Goal: Check status: Check status

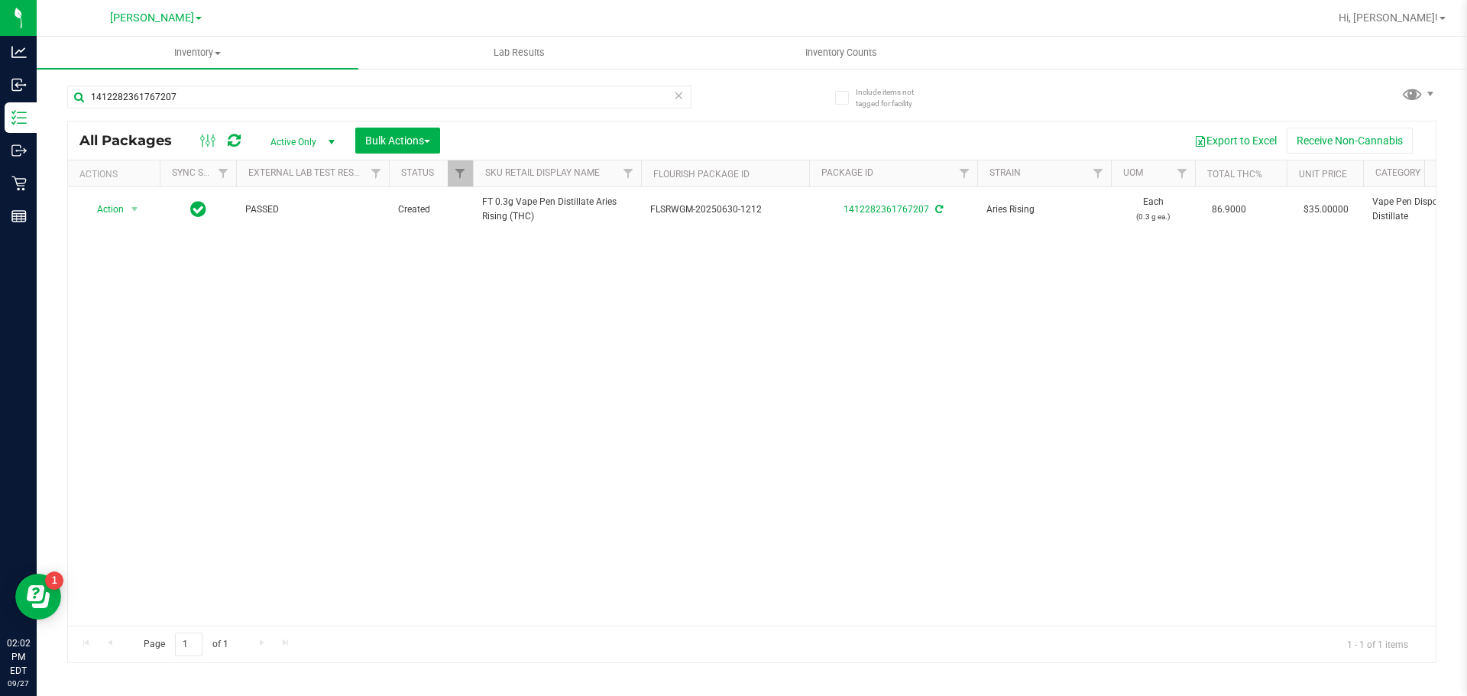
click at [211, 477] on div "Action Action Adjust qty Create package Edit attributes Global inventory Locate…" at bounding box center [751, 406] width 1367 height 439
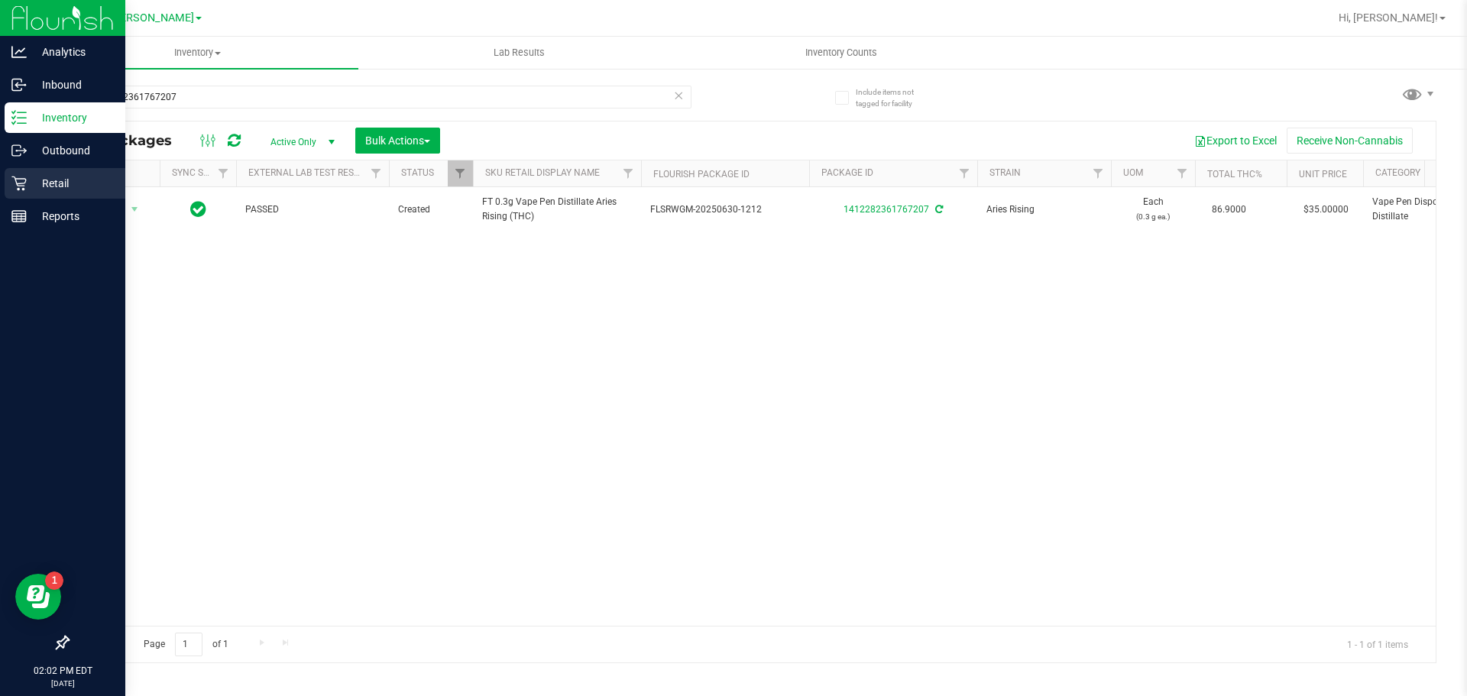
click at [24, 173] on div "Retail" at bounding box center [65, 183] width 121 height 31
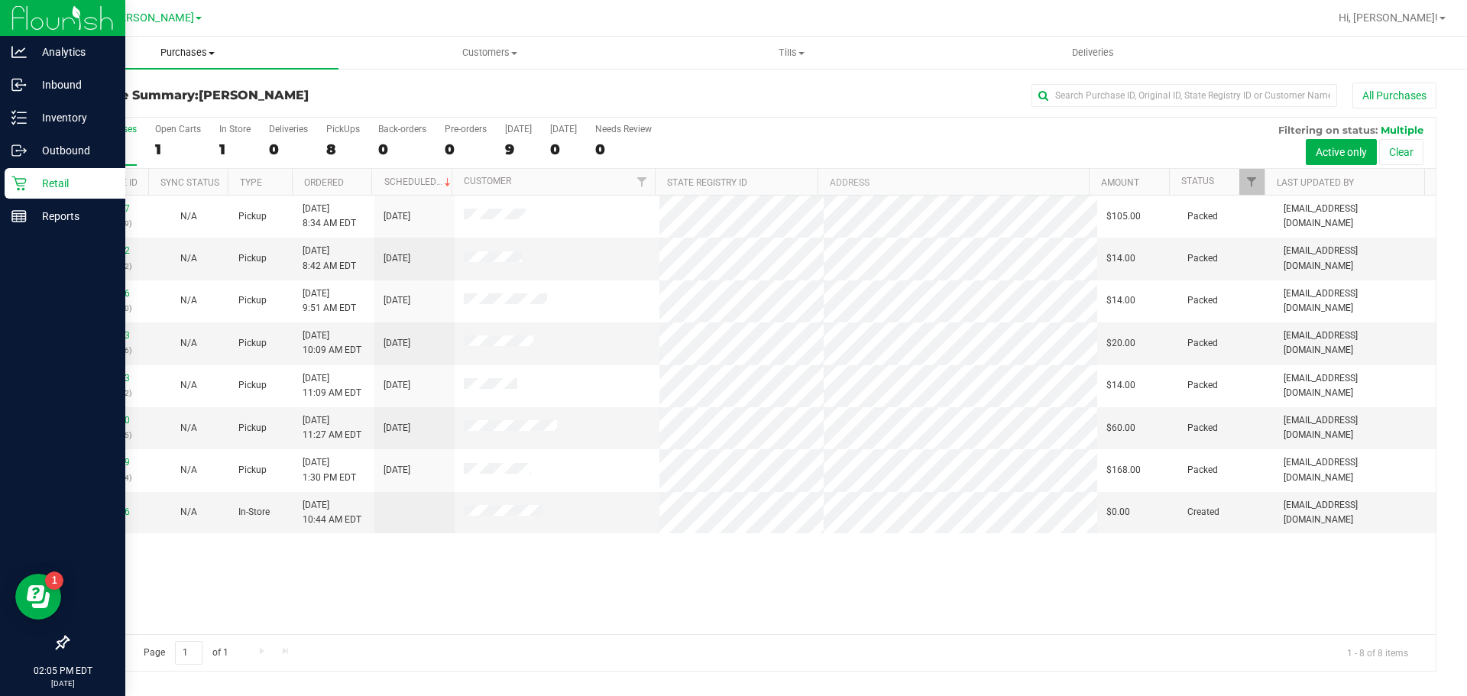
drag, startPoint x: 195, startPoint y: 53, endPoint x: 187, endPoint y: 138, distance: 85.1
click at [195, 53] on span "Purchases" at bounding box center [188, 53] width 302 height 14
click at [146, 115] on li "Fulfillment" at bounding box center [188, 111] width 302 height 18
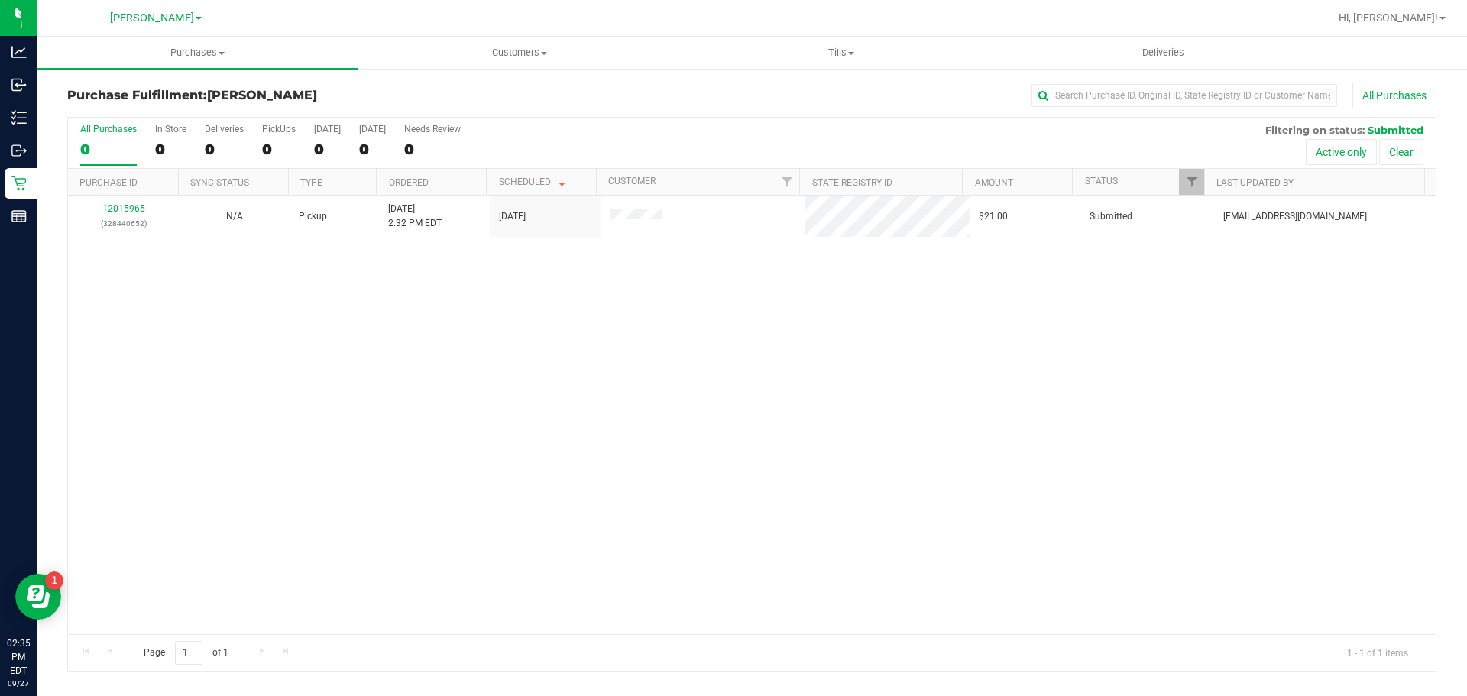
click at [676, 439] on div "12015965 (328440652) N/A Pickup 9/27/2025 2:32 PM EDT 9/27/2025 $21.00 Submitte…" at bounding box center [751, 415] width 1367 height 439
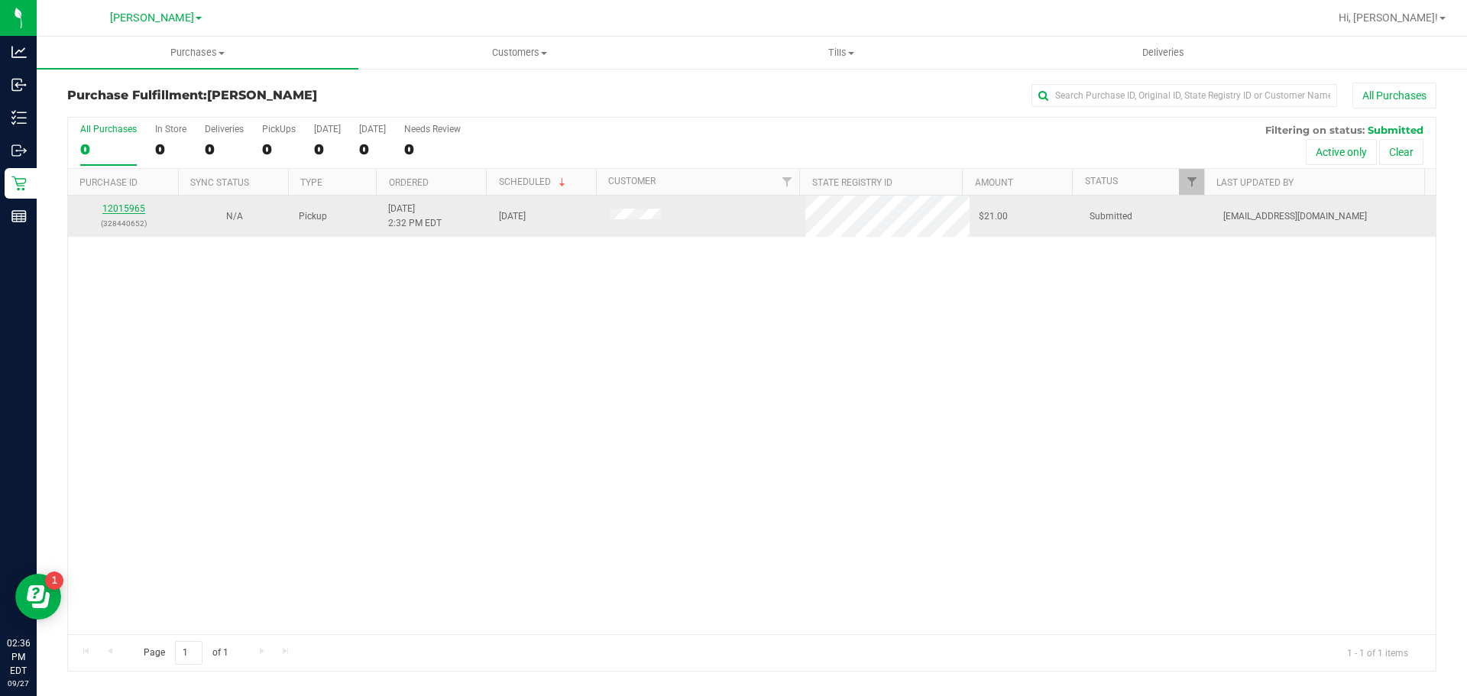
click at [121, 209] on link "12015965" at bounding box center [123, 208] width 43 height 11
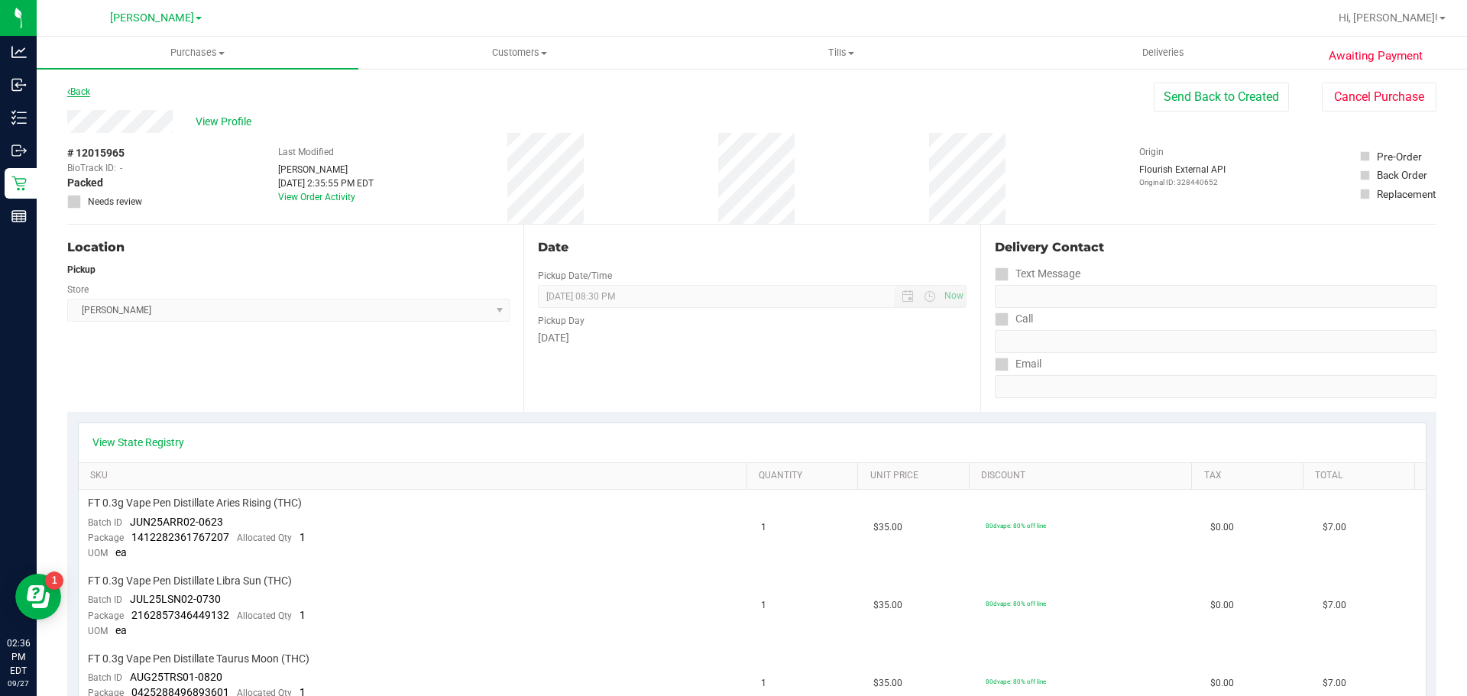
click at [89, 92] on link "Back" at bounding box center [78, 91] width 23 height 11
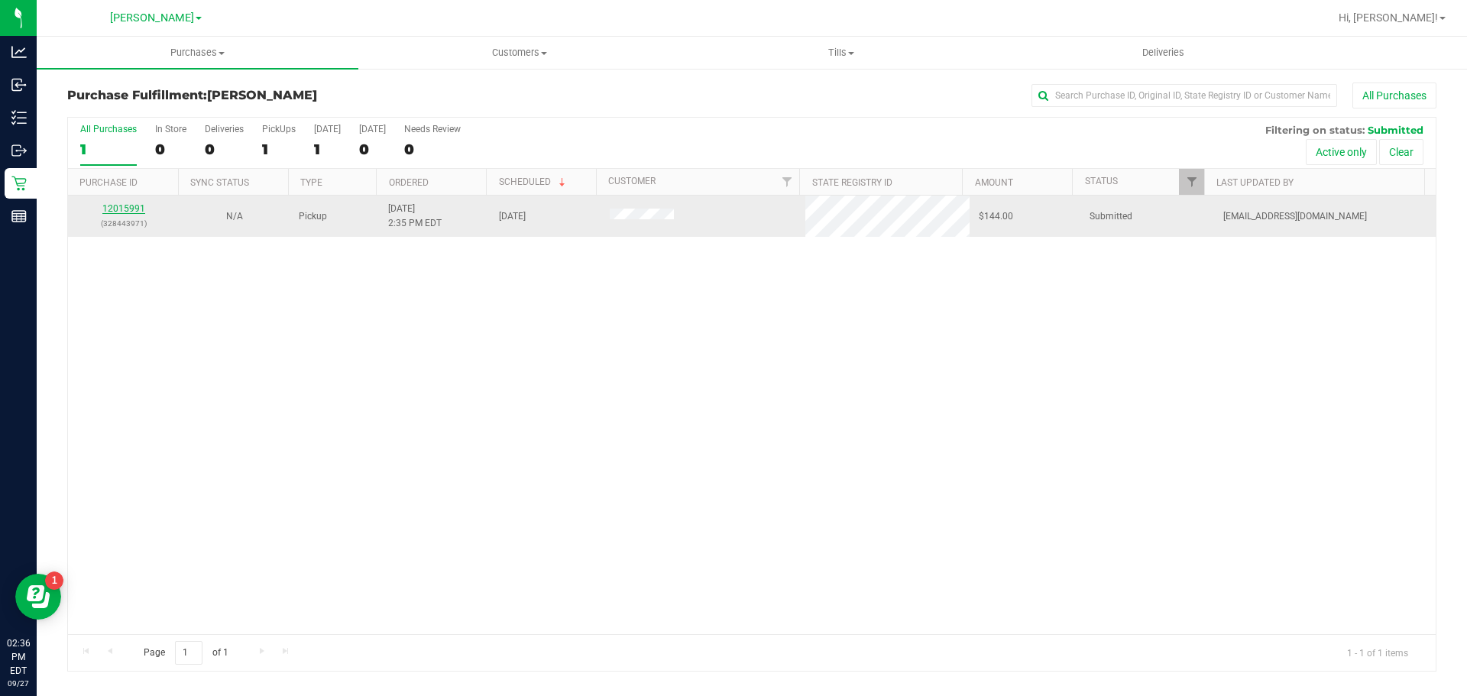
click at [122, 204] on link "12015991" at bounding box center [123, 208] width 43 height 11
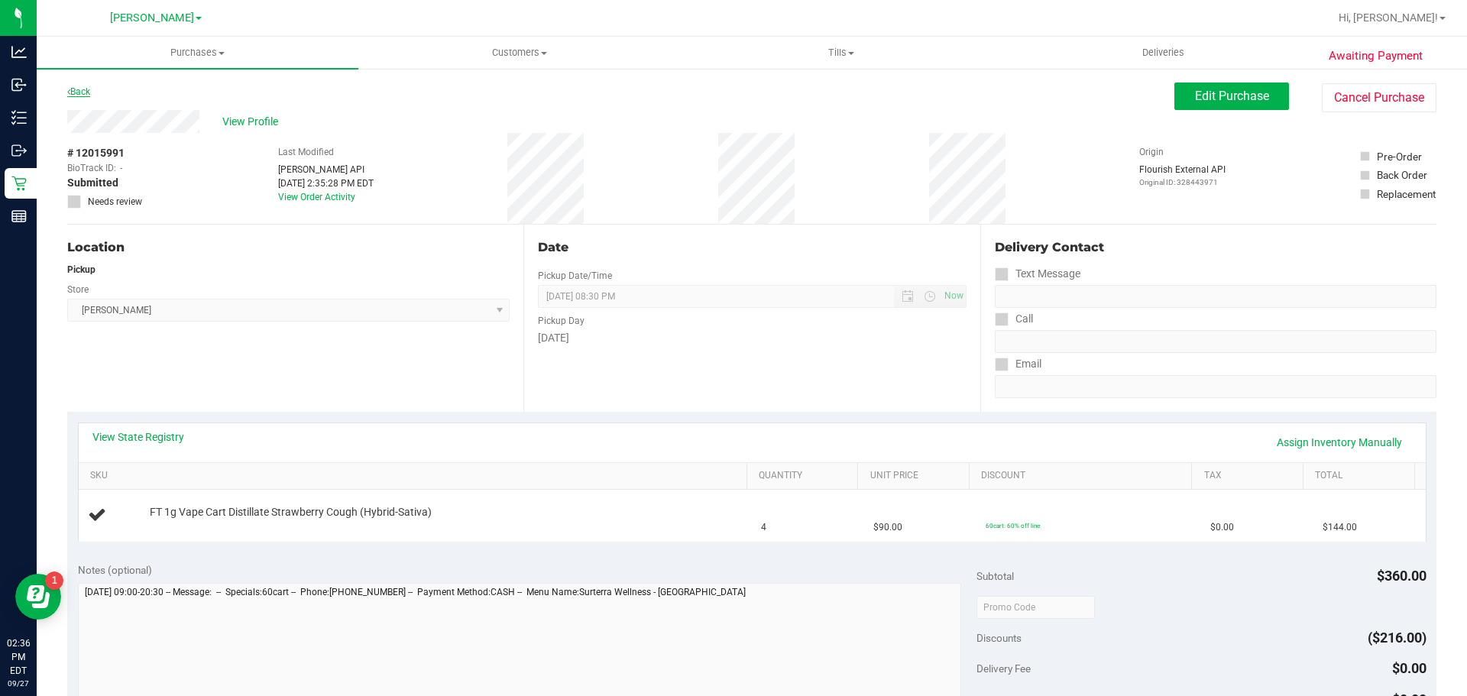
click at [83, 95] on link "Back" at bounding box center [78, 91] width 23 height 11
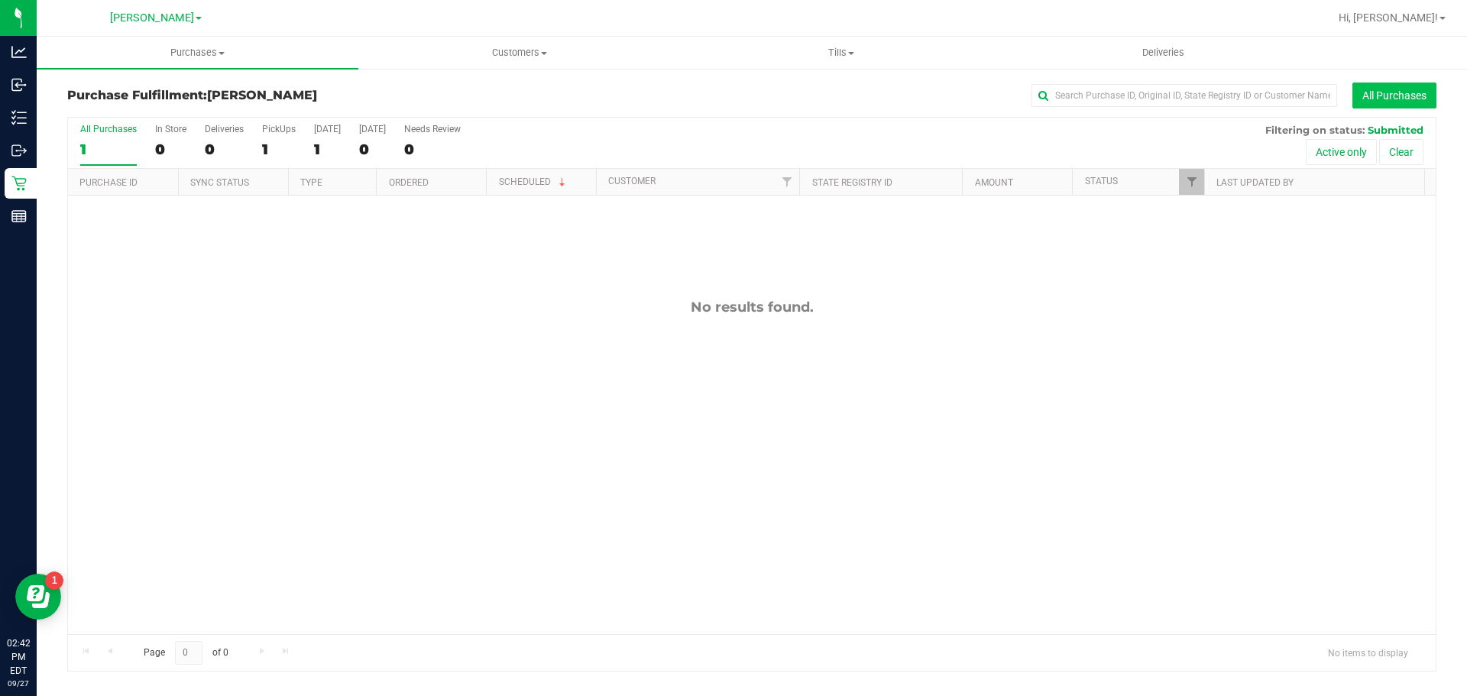
drag, startPoint x: 1312, startPoint y: 76, endPoint x: 1354, endPoint y: 99, distance: 48.5
drag, startPoint x: 1354, startPoint y: 99, endPoint x: 510, endPoint y: 445, distance: 912.6
click at [510, 445] on div "No results found." at bounding box center [751, 467] width 1367 height 542
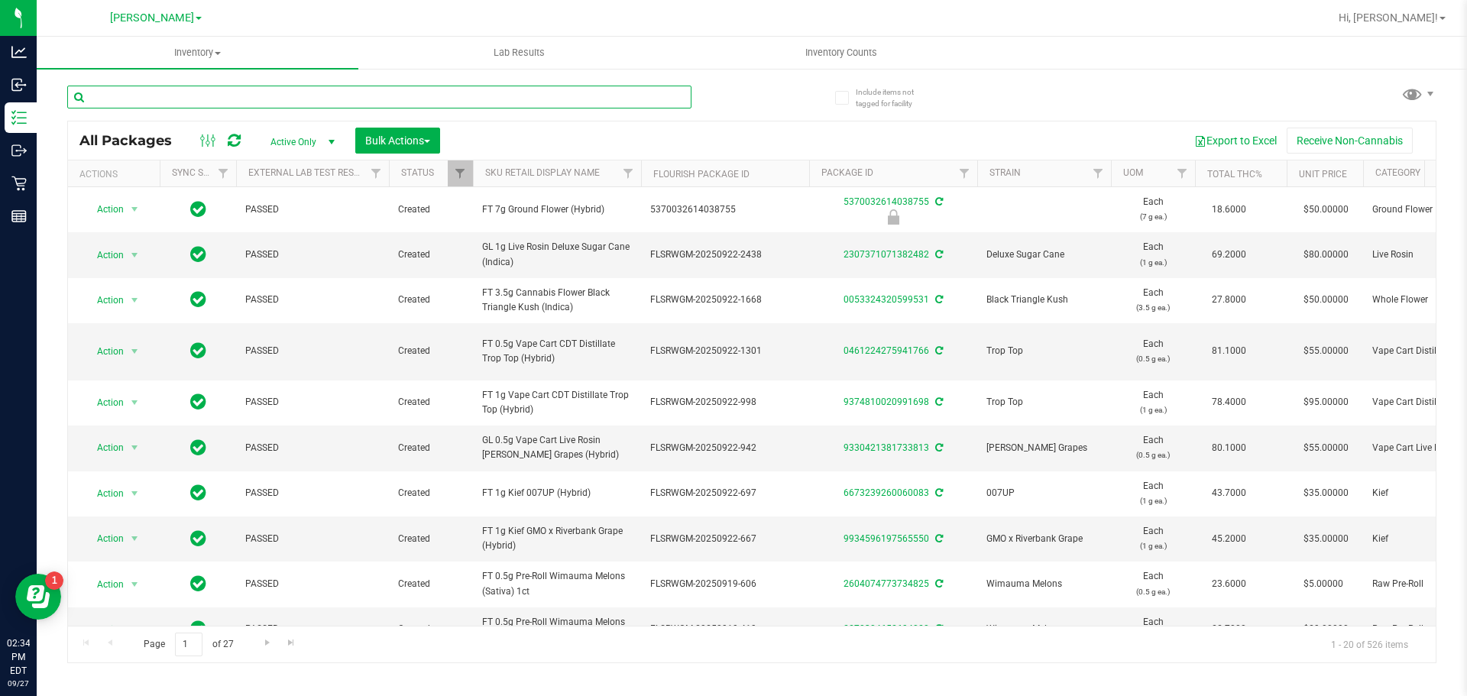
click at [243, 94] on input "text" at bounding box center [379, 97] width 624 height 23
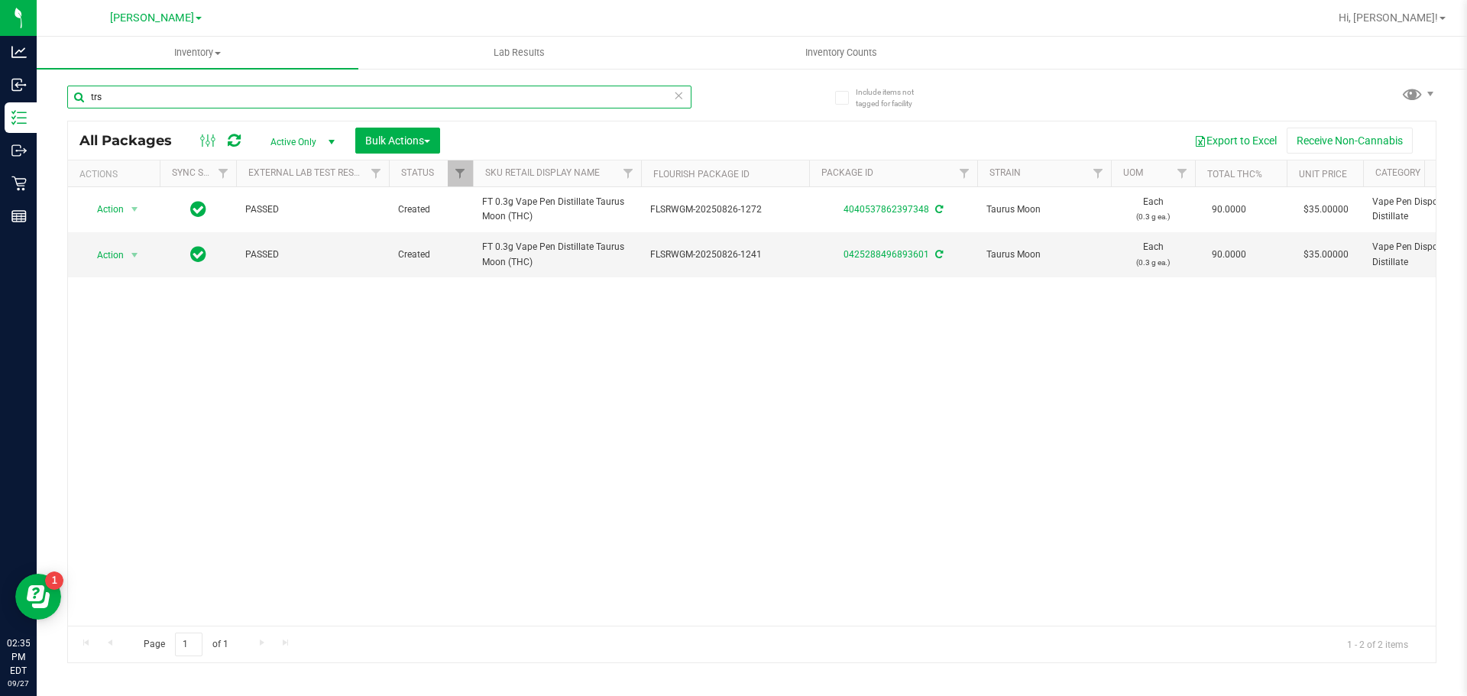
type input "trs"
